Goal: Navigation & Orientation: Find specific page/section

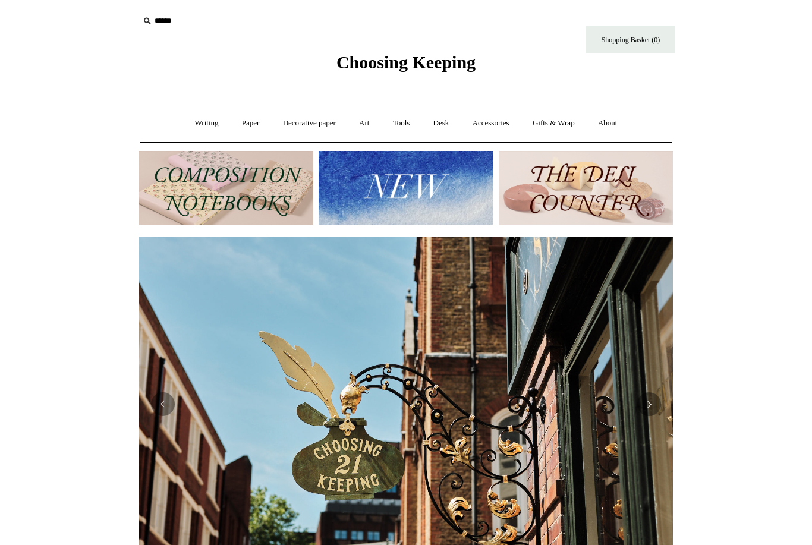
click at [167, 395] on button "Previous" at bounding box center [163, 404] width 24 height 24
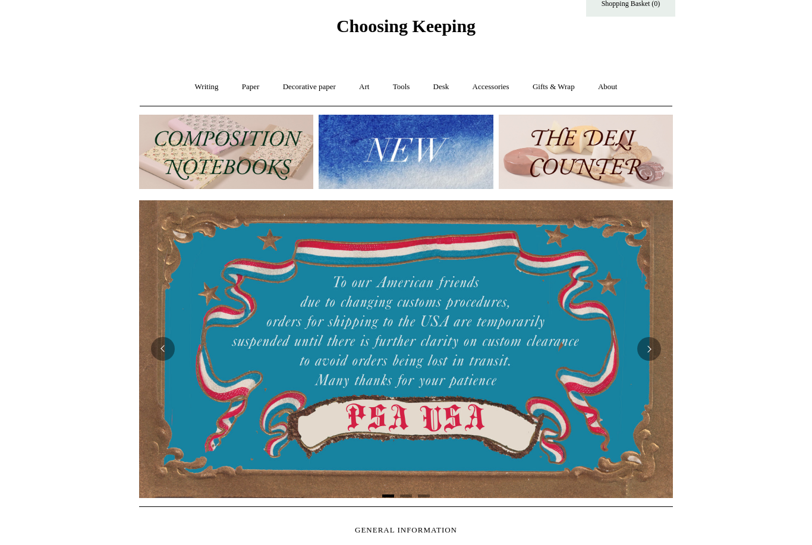
scroll to position [53, 0]
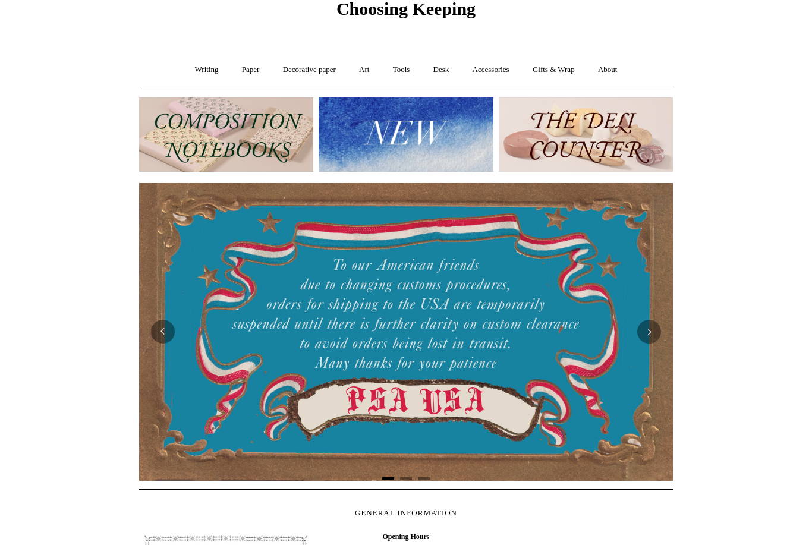
click at [650, 336] on button "Next" at bounding box center [649, 332] width 24 height 24
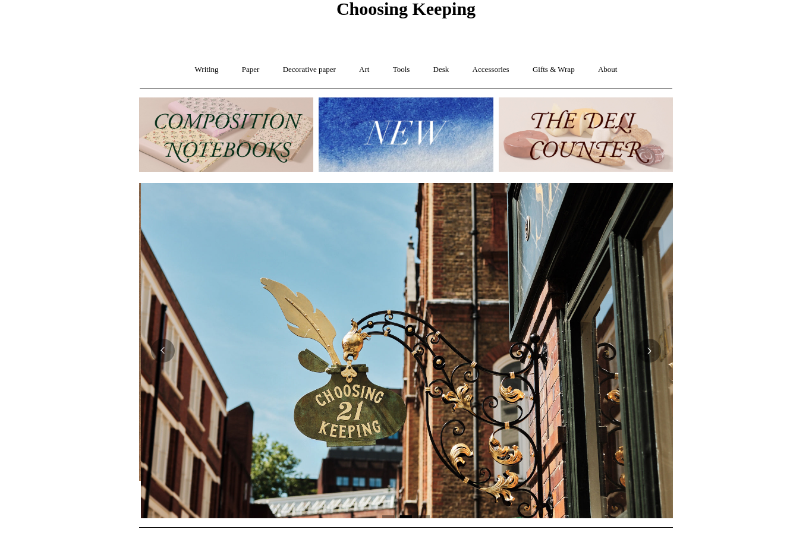
scroll to position [0, 534]
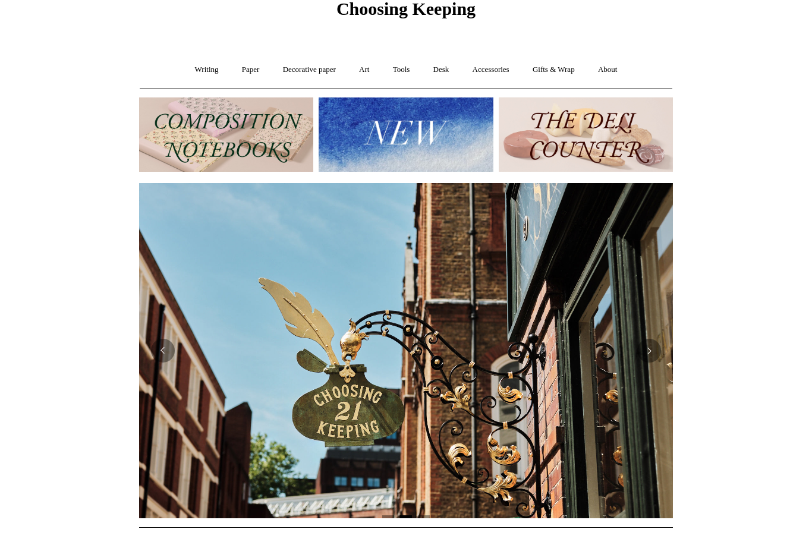
click at [651, 348] on button "Next" at bounding box center [649, 351] width 24 height 24
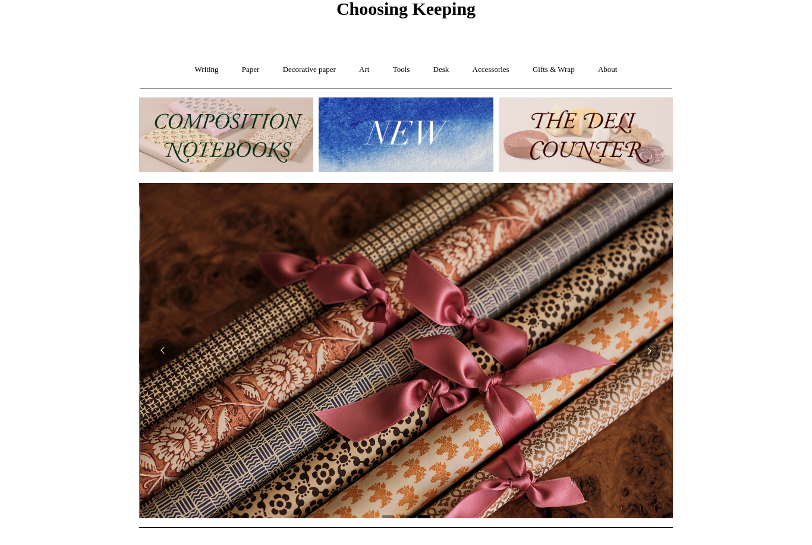
scroll to position [0, 1067]
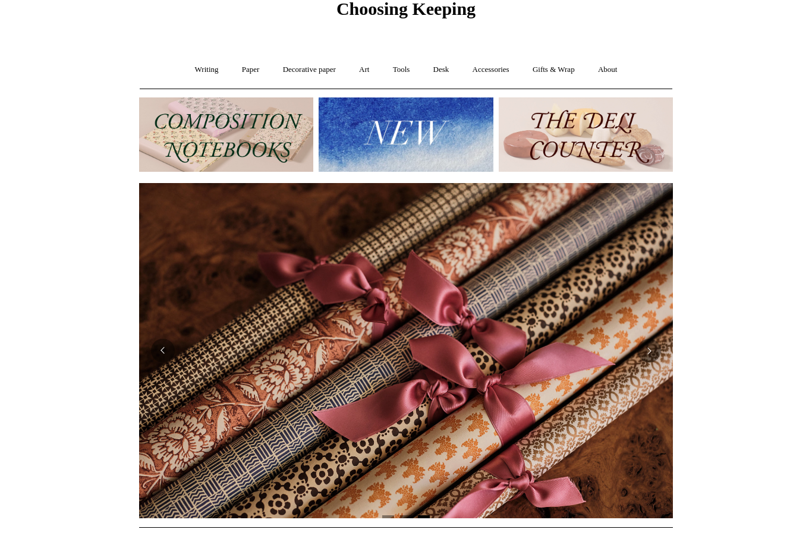
click at [418, 126] on img at bounding box center [406, 134] width 174 height 74
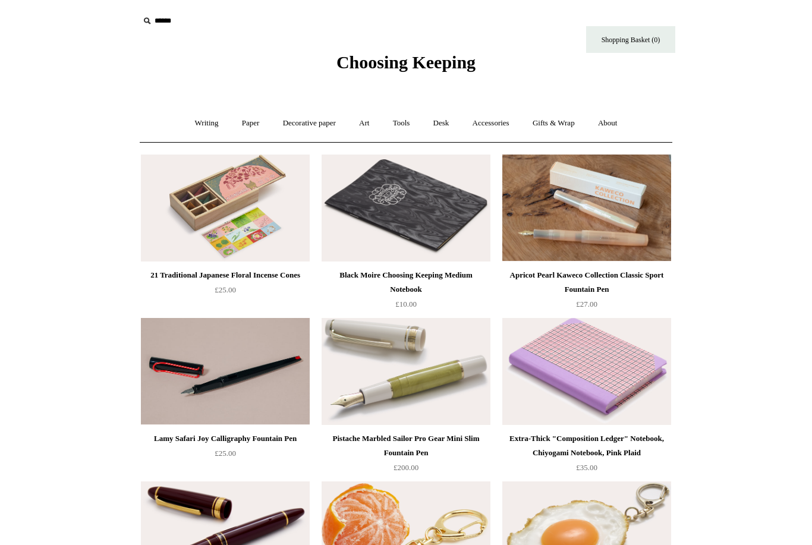
click at [274, 200] on img at bounding box center [225, 208] width 169 height 107
click at [390, 129] on link "Tools +" at bounding box center [401, 123] width 39 height 31
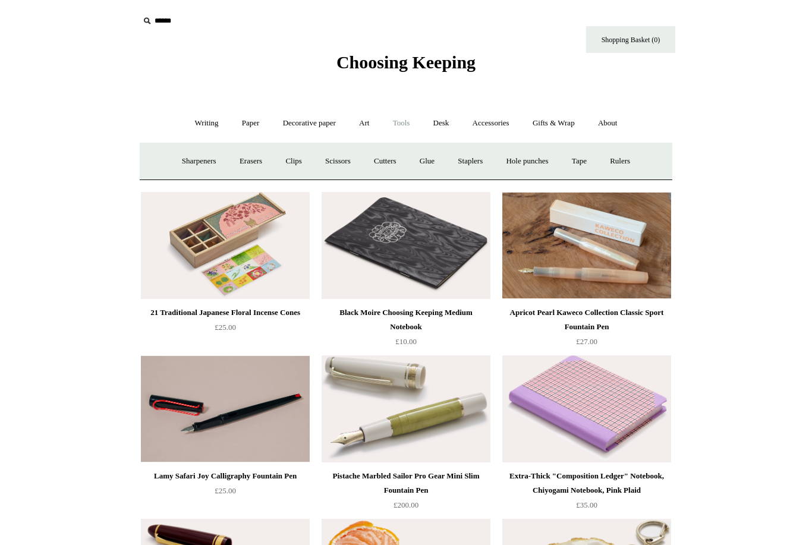
click at [241, 128] on link "Paper +" at bounding box center [250, 123] width 39 height 31
click at [209, 118] on link "Writing +" at bounding box center [206, 123] width 45 height 31
click at [192, 162] on link "Pens by brand +" at bounding box center [194, 161] width 65 height 31
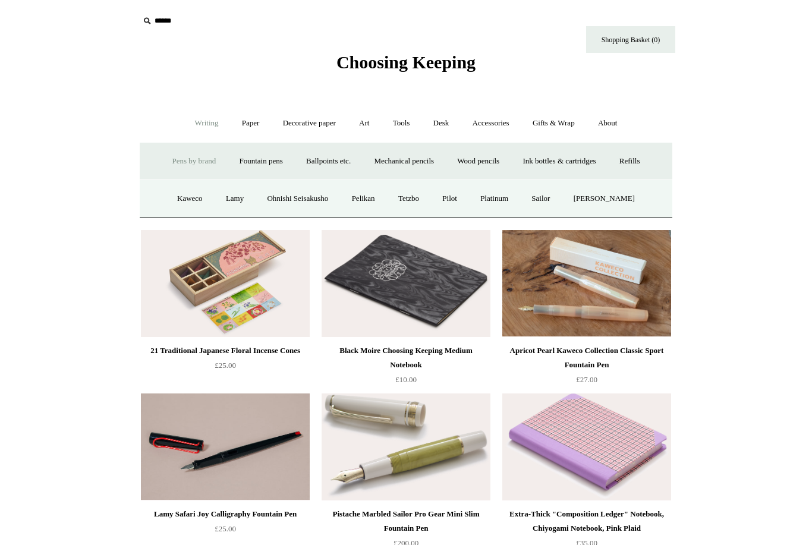
click at [188, 194] on link "Kaweco" at bounding box center [189, 198] width 47 height 31
